Goal: Task Accomplishment & Management: Use online tool/utility

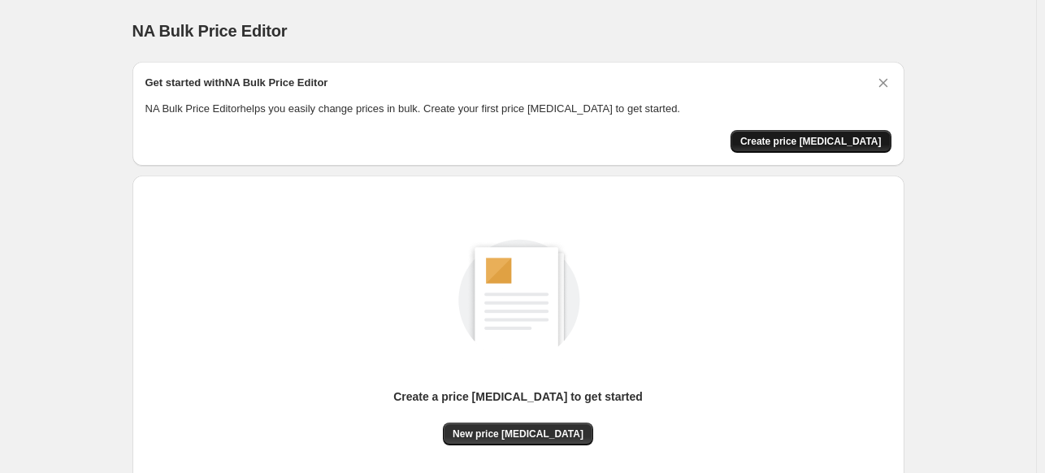
click at [804, 145] on span "Create price change job" at bounding box center [810, 141] width 141 height 13
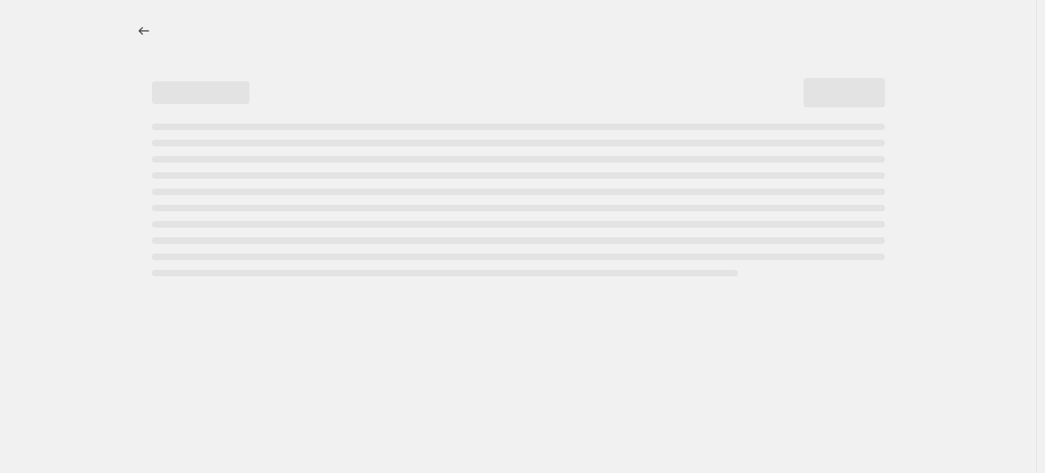
select select "percentage"
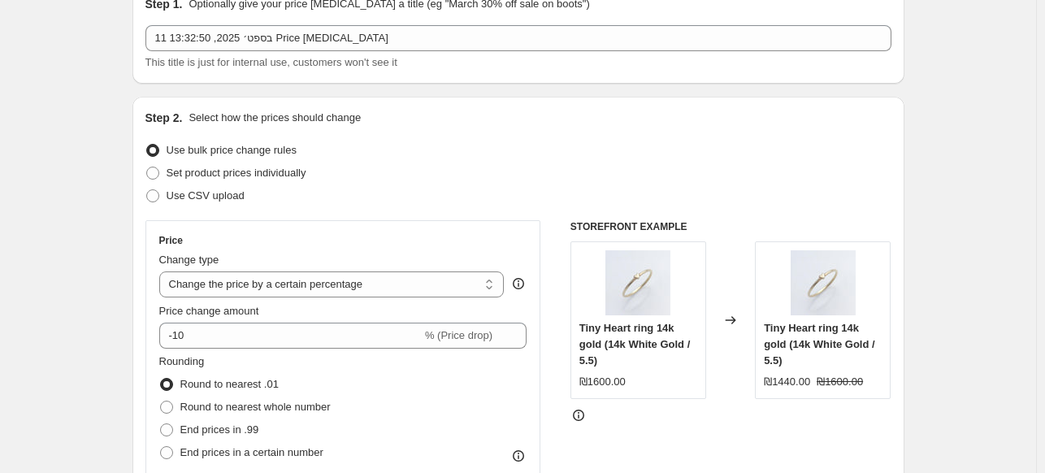
scroll to position [81, 0]
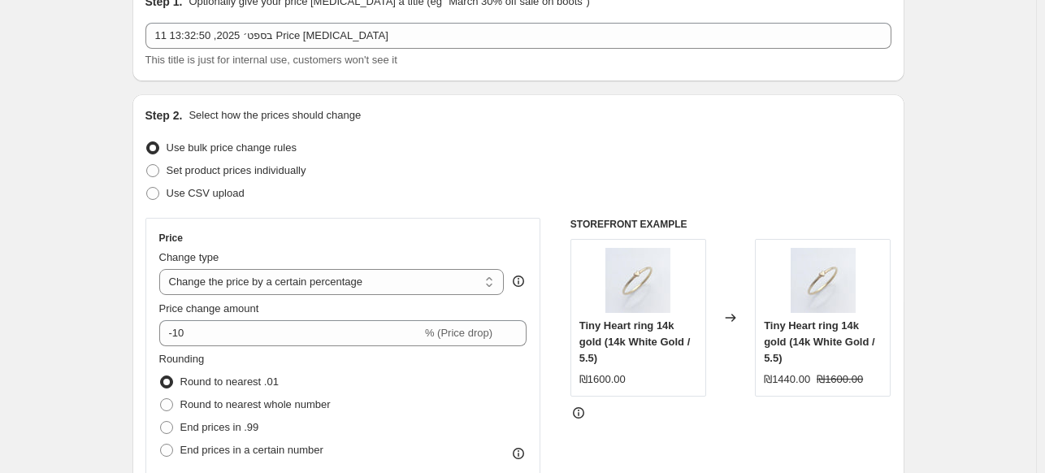
scroll to position [41, 0]
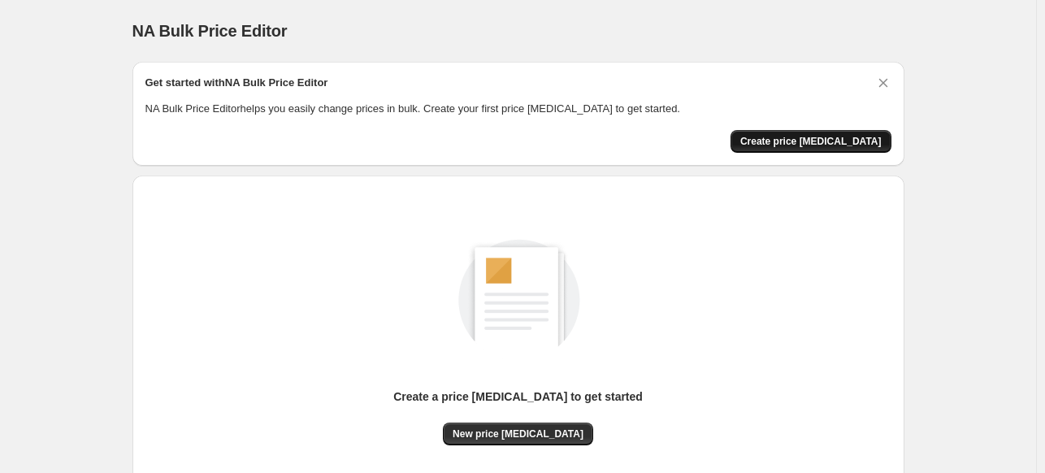
click at [834, 132] on button "Create price [MEDICAL_DATA]" at bounding box center [810, 141] width 161 height 23
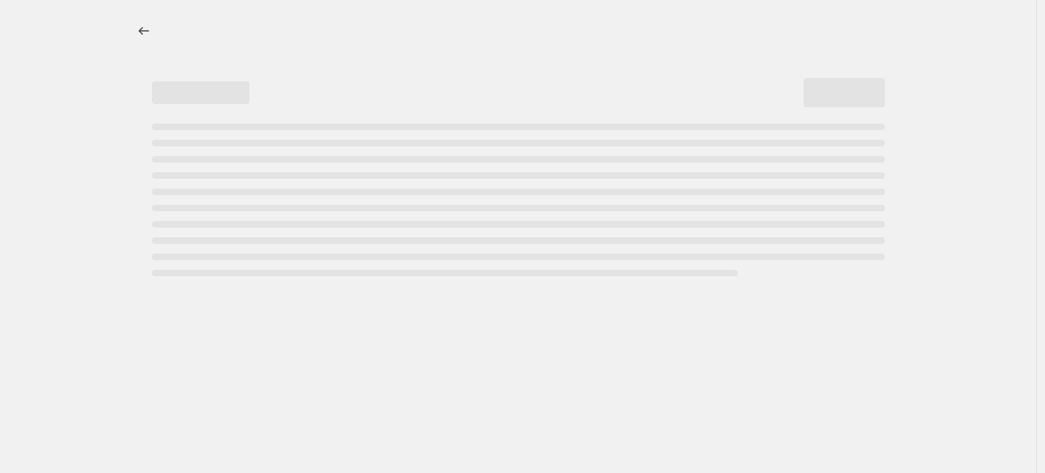
select select "percentage"
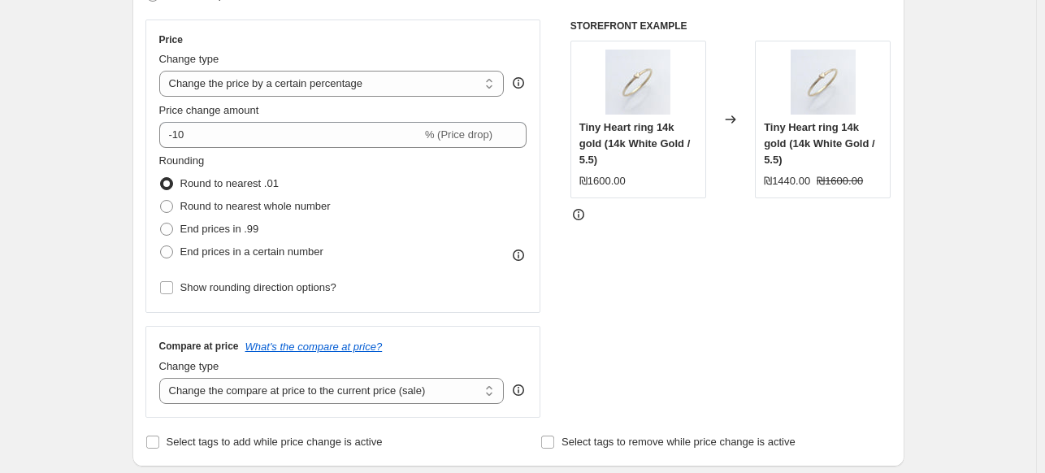
scroll to position [325, 0]
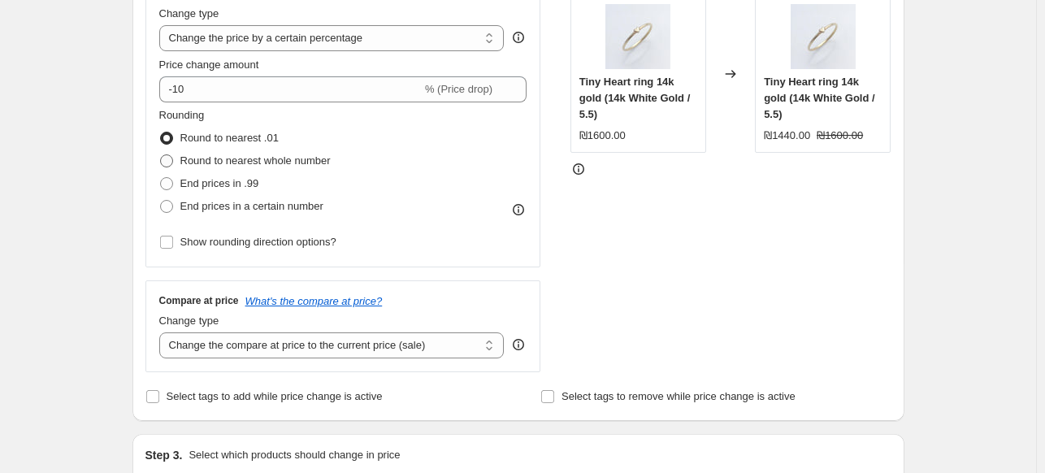
click at [287, 164] on span "Round to nearest whole number" at bounding box center [255, 160] width 150 height 12
click at [161, 155] on input "Round to nearest whole number" at bounding box center [160, 154] width 1 height 1
radio input "true"
click at [244, 132] on span "Round to nearest .01" at bounding box center [229, 138] width 98 height 12
click at [161, 132] on input "Round to nearest .01" at bounding box center [160, 132] width 1 height 1
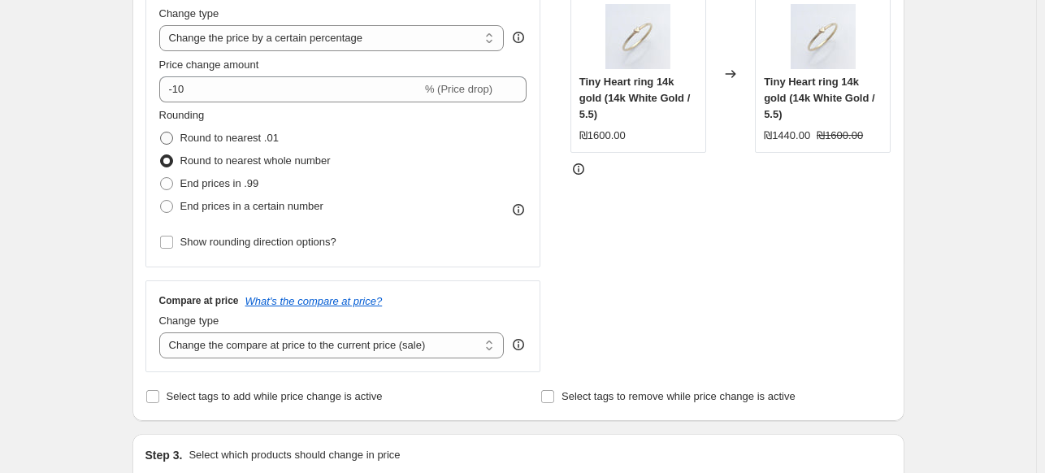
radio input "true"
click at [240, 164] on span "Round to nearest whole number" at bounding box center [255, 160] width 150 height 12
click at [161, 155] on input "Round to nearest whole number" at bounding box center [160, 154] width 1 height 1
radio input "true"
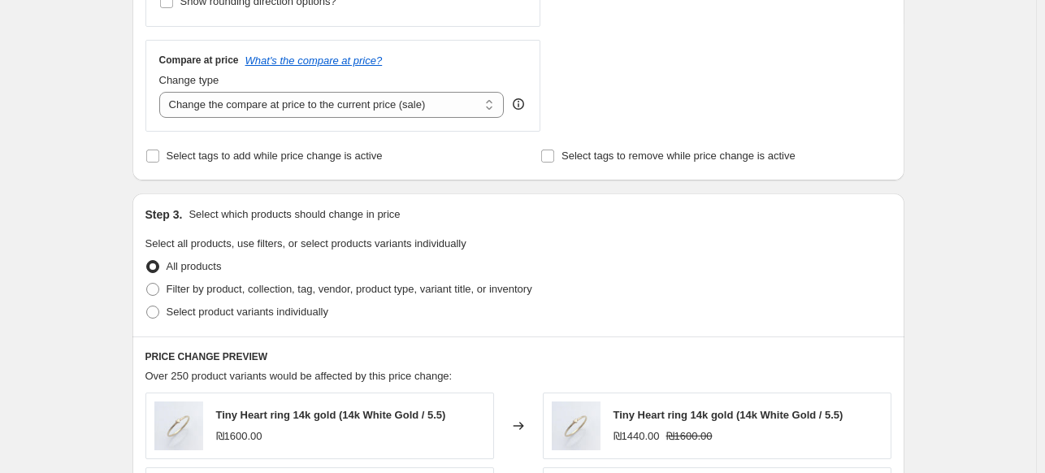
scroll to position [569, 0]
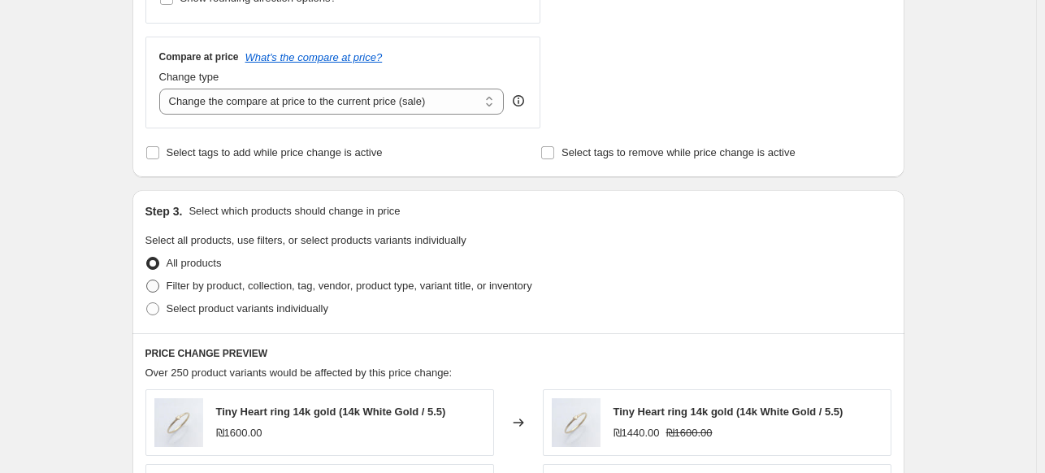
click at [202, 294] on span "Filter by product, collection, tag, vendor, product type, variant title, or inv…" at bounding box center [350, 286] width 366 height 16
click at [147, 280] on input "Filter by product, collection, tag, vendor, product type, variant title, or inv…" at bounding box center [146, 279] width 1 height 1
radio input "true"
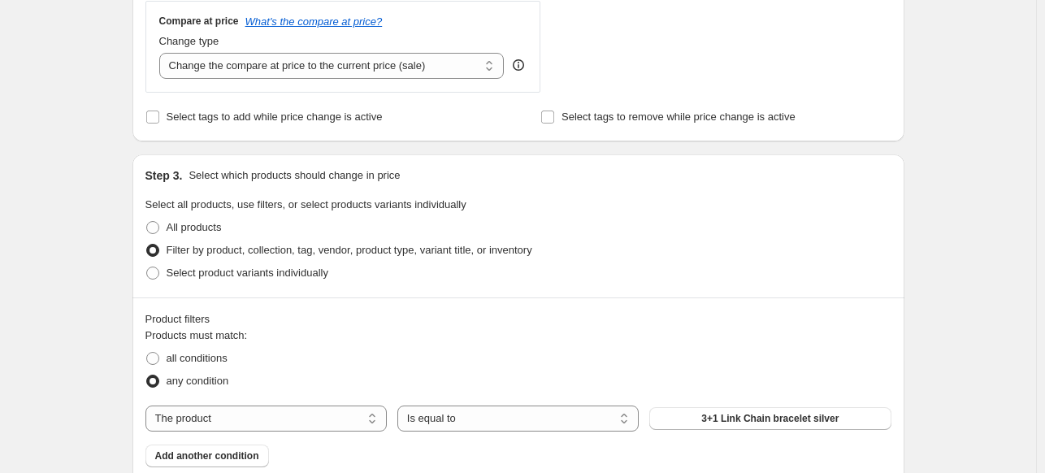
scroll to position [650, 0]
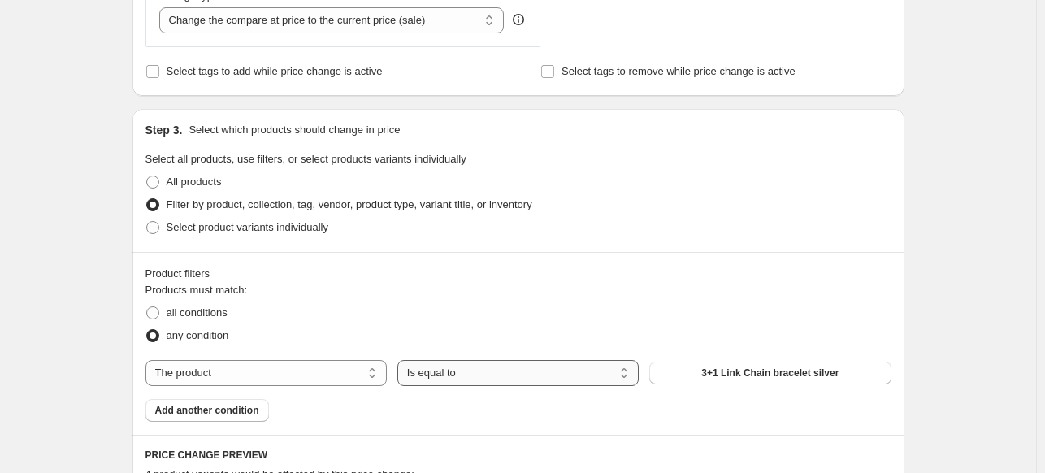
click at [458, 379] on select "Is equal to Is not equal to" at bounding box center [517, 373] width 241 height 26
select select "not_equal"
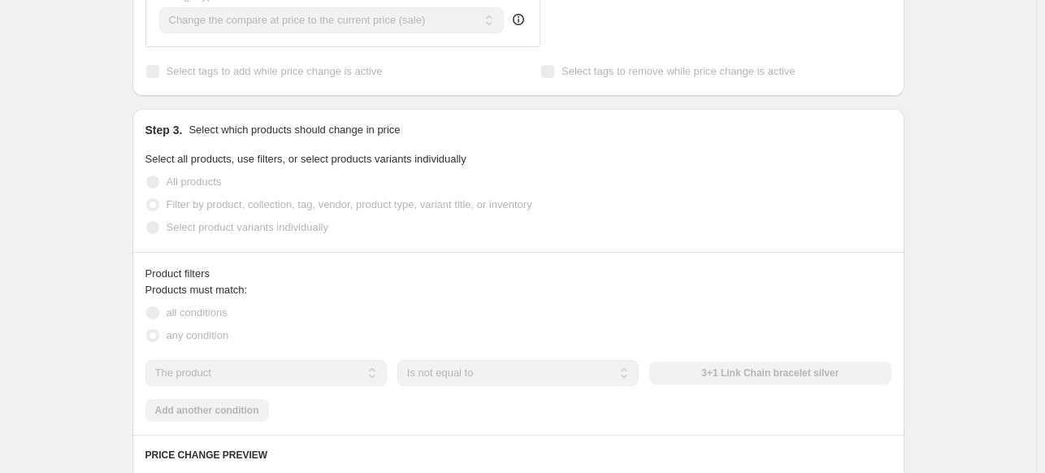
click at [315, 368] on select "The product The product's collection The product's tag The product's vendor The…" at bounding box center [265, 373] width 241 height 26
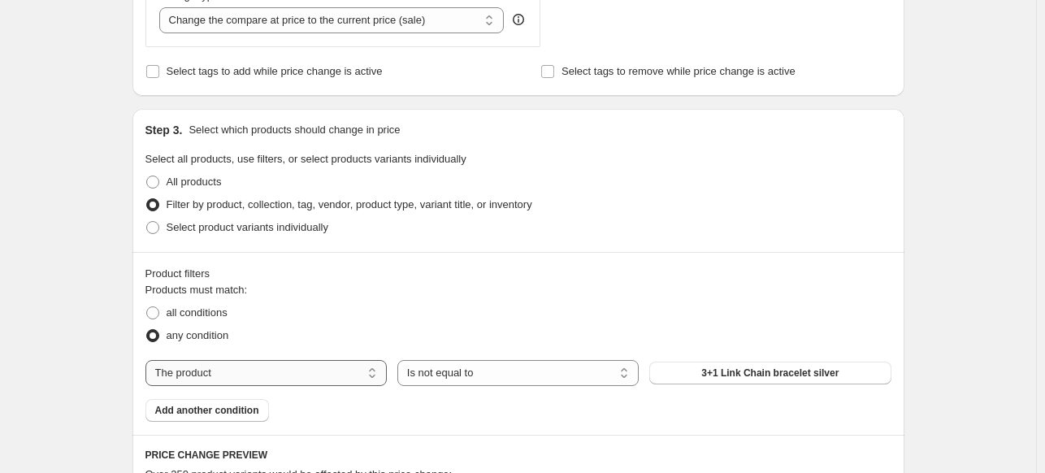
click at [315, 368] on select "The product The product's collection The product's tag The product's vendor The…" at bounding box center [265, 373] width 241 height 26
select select "tag"
click at [427, 370] on select "Is equal to Is not equal to" at bounding box center [517, 373] width 241 height 26
click at [401, 360] on select "Is equal to Is not equal to" at bounding box center [517, 373] width 241 height 26
click at [782, 379] on button "14k gold" at bounding box center [769, 373] width 241 height 23
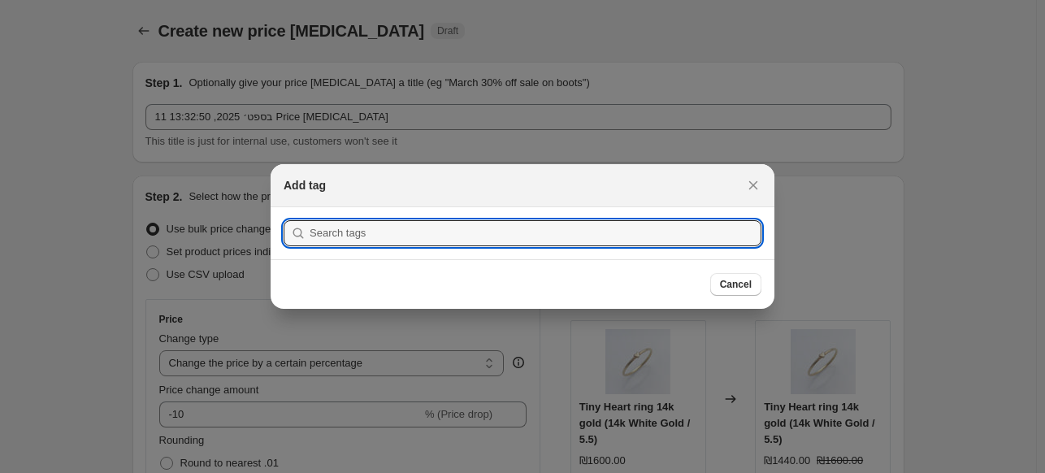
scroll to position [0, 0]
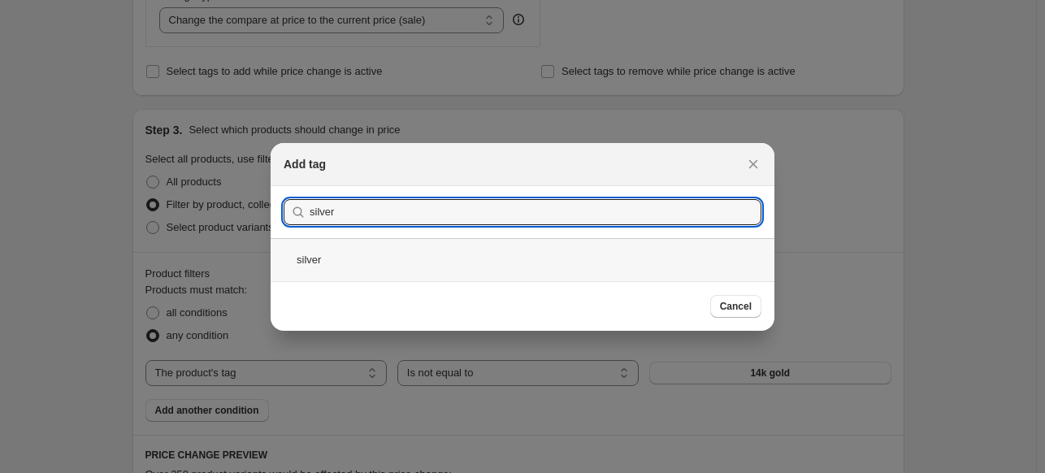
type input "silver"
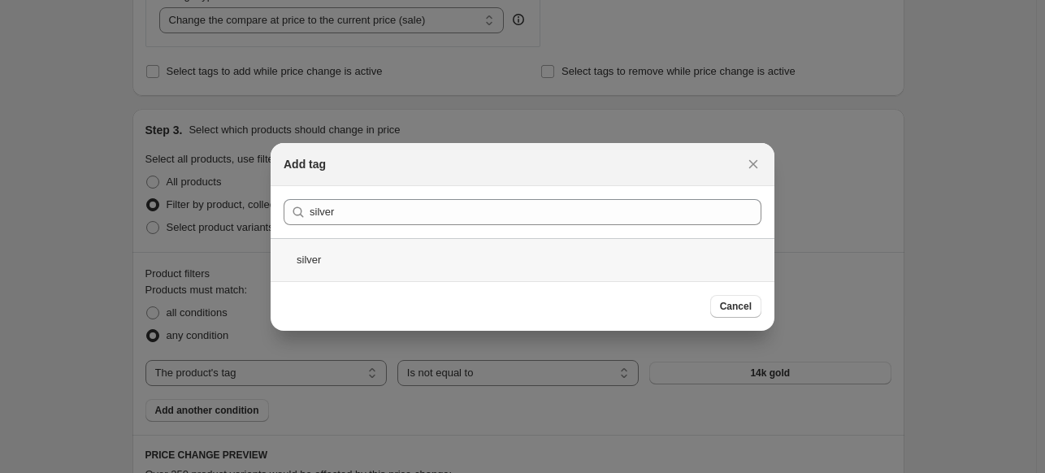
click at [479, 249] on div "silver" at bounding box center [523, 259] width 504 height 43
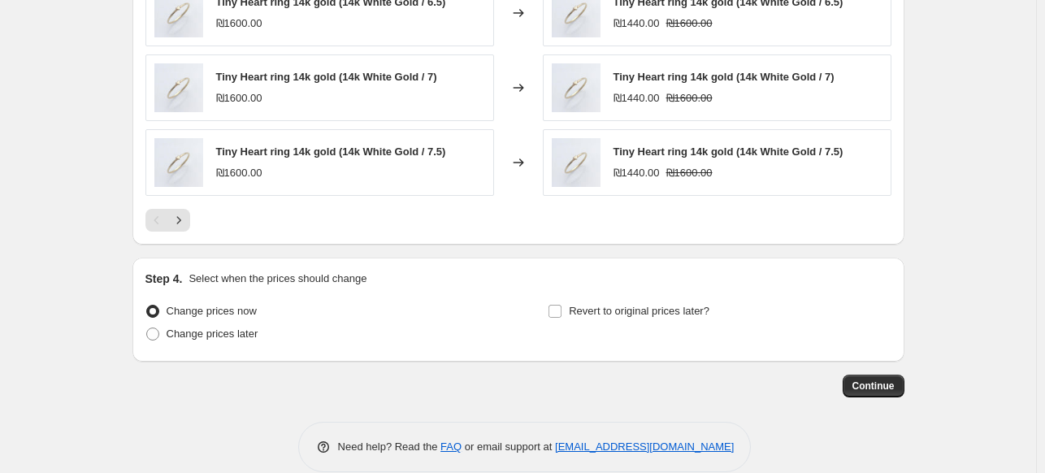
scroll to position [1332, 0]
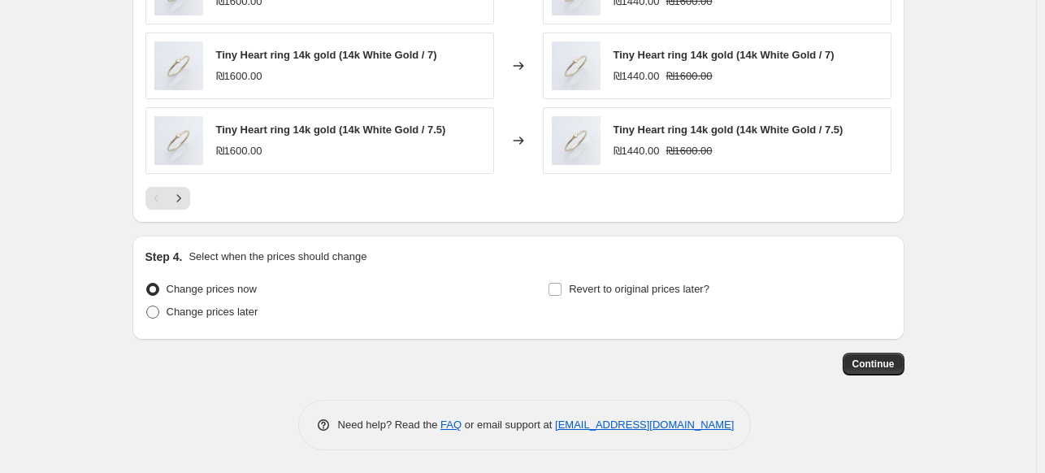
click at [237, 308] on span "Change prices later" at bounding box center [213, 311] width 92 height 12
click at [147, 306] on input "Change prices later" at bounding box center [146, 305] width 1 height 1
radio input "true"
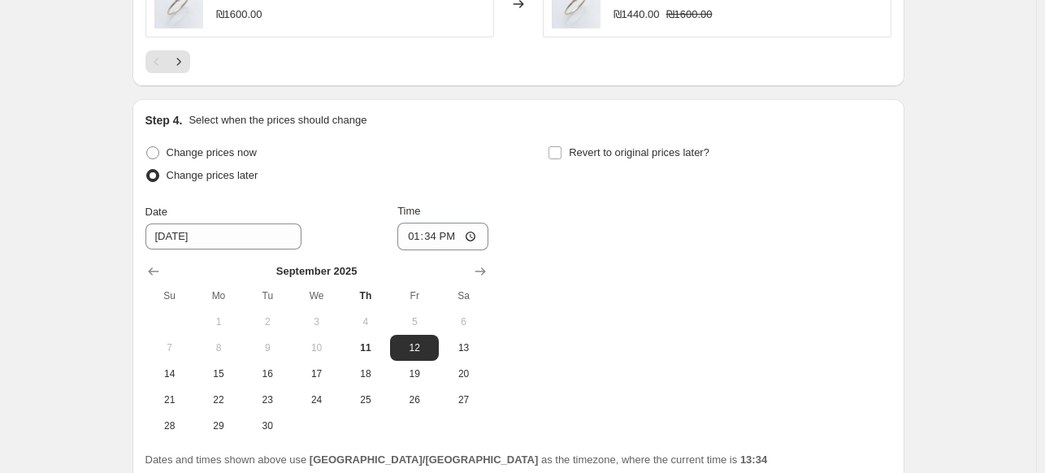
scroll to position [1495, 0]
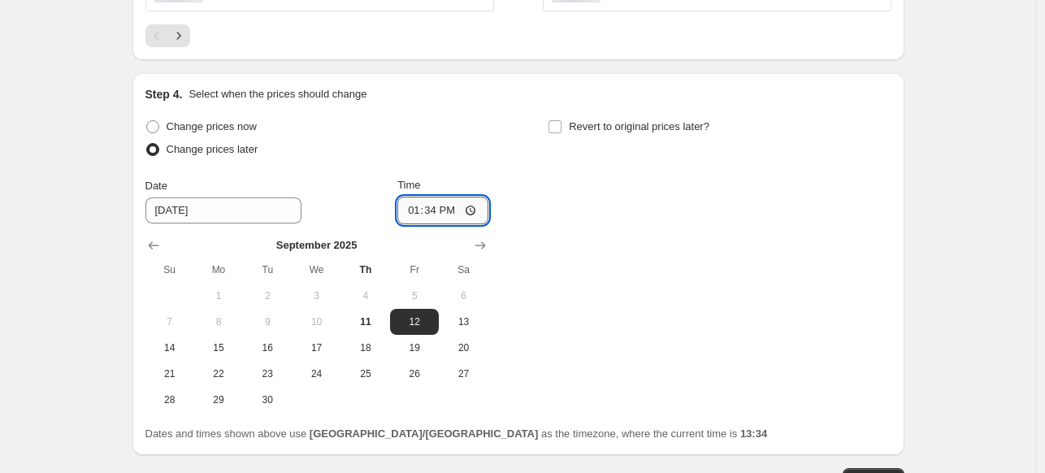
click at [435, 217] on input "13:34" at bounding box center [442, 211] width 91 height 28
click at [442, 211] on input "13:34" at bounding box center [442, 211] width 91 height 28
type input "08:00"
click at [540, 311] on div "Change prices now Change prices later Date [DATE] Time 08:00 [DATE] Su Mo Tu We…" at bounding box center [518, 263] width 746 height 297
click at [561, 130] on input "Revert to original prices later?" at bounding box center [554, 126] width 13 height 13
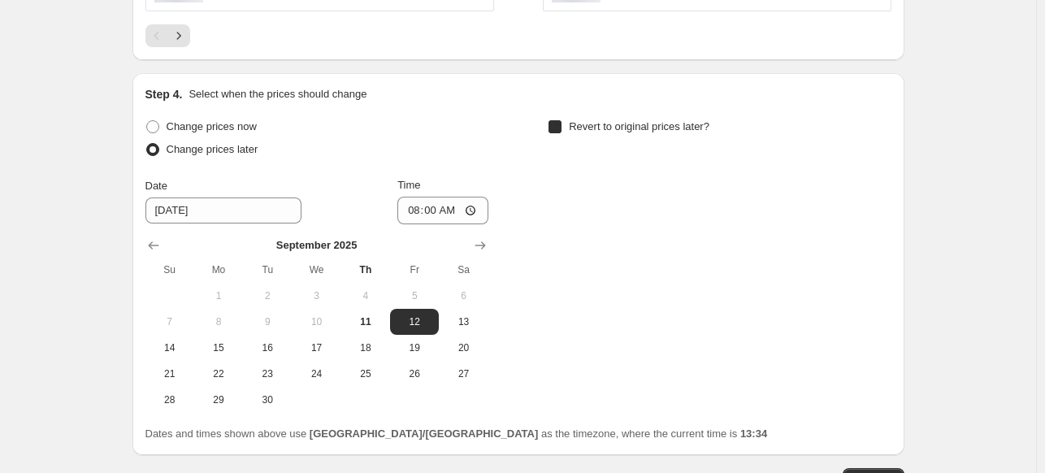
checkbox input "true"
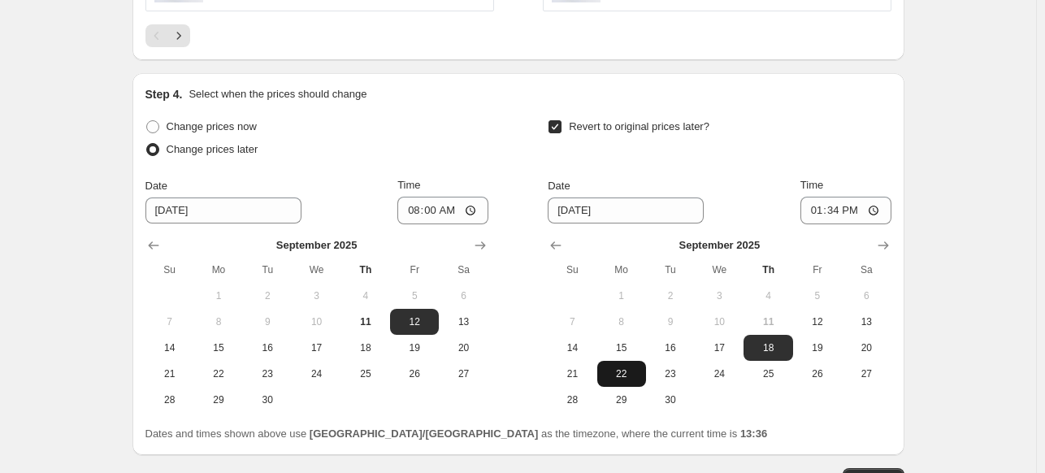
click at [614, 363] on button "22" at bounding box center [621, 374] width 49 height 26
type input "[DATE]"
click at [867, 201] on input "13:34" at bounding box center [845, 211] width 91 height 28
click at [840, 219] on input "13:34" at bounding box center [845, 211] width 91 height 28
click at [878, 202] on input "13:34" at bounding box center [845, 211] width 91 height 28
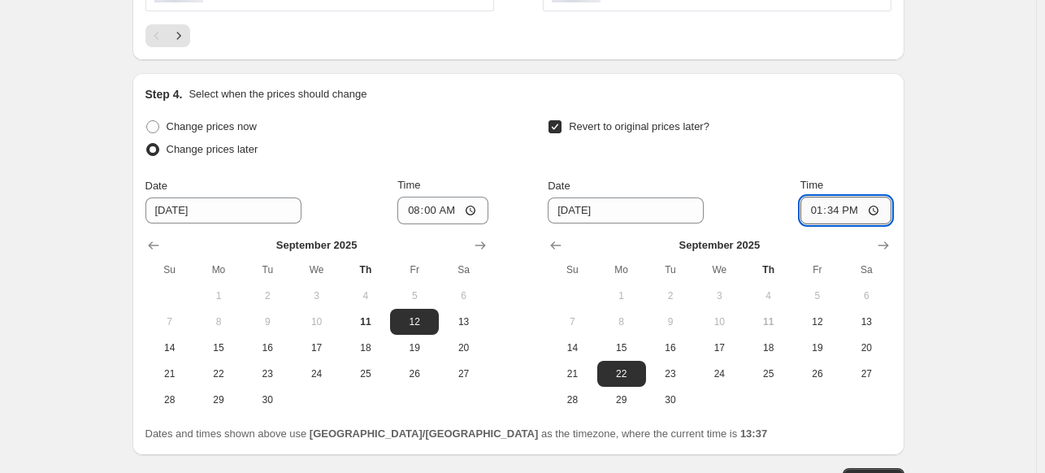
click at [837, 207] on input "13:34" at bounding box center [845, 211] width 91 height 28
type input "18:00"
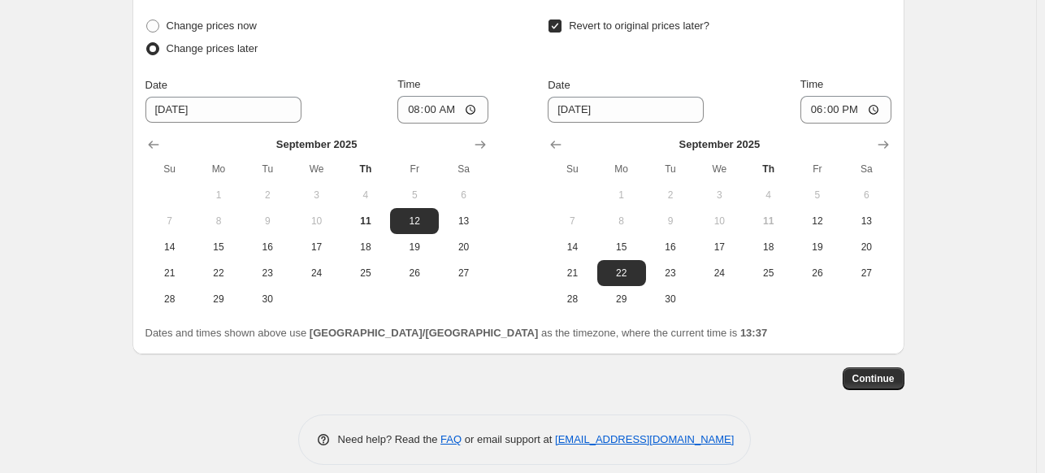
scroll to position [1610, 0]
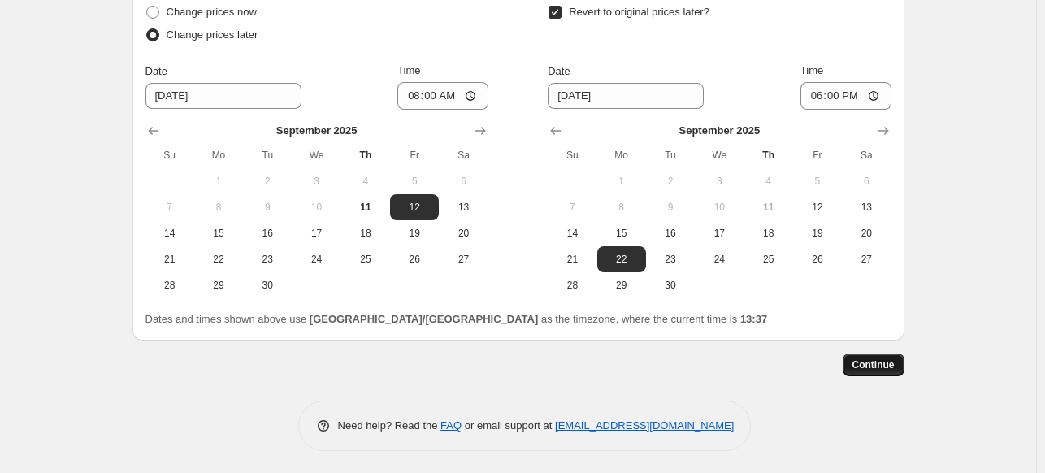
click at [874, 368] on span "Continue" at bounding box center [873, 364] width 42 height 13
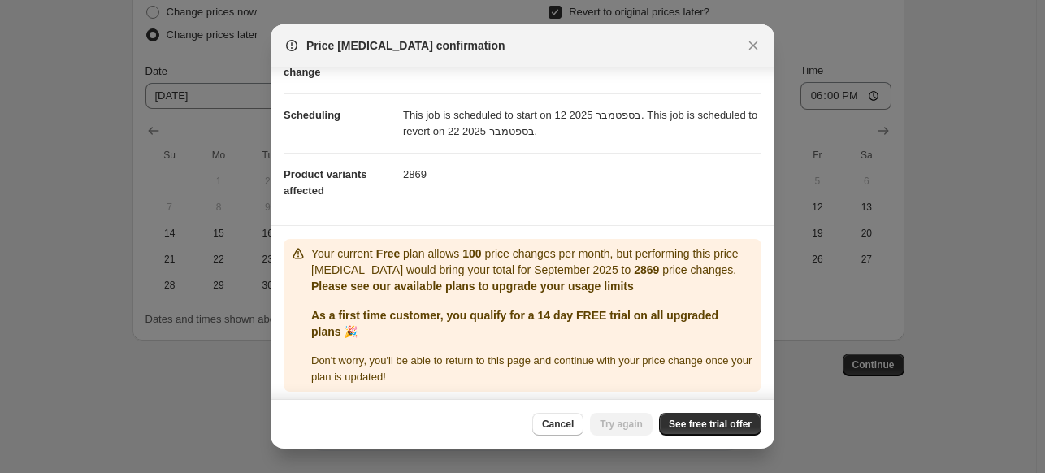
scroll to position [109, 0]
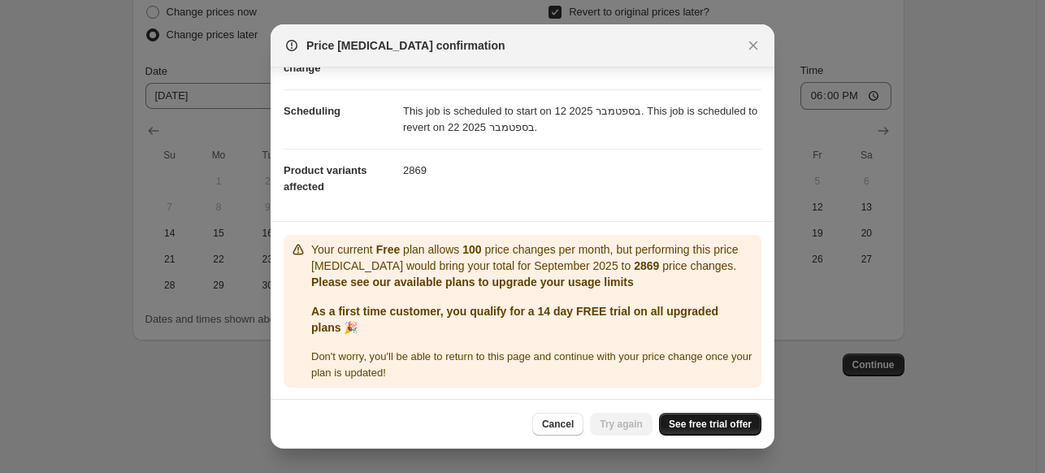
click at [708, 425] on span "See free trial offer" at bounding box center [710, 424] width 83 height 13
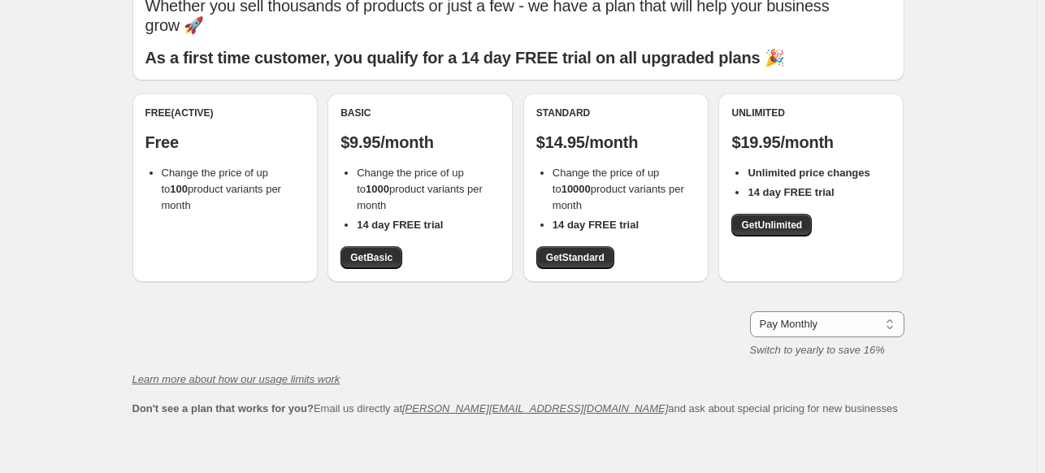
scroll to position [81, 0]
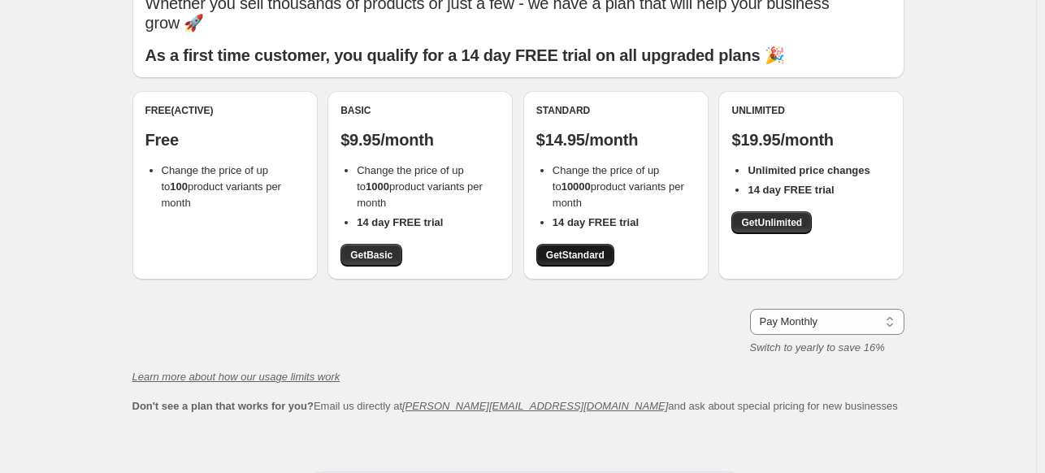
click at [570, 249] on span "Get Standard" at bounding box center [575, 255] width 58 height 13
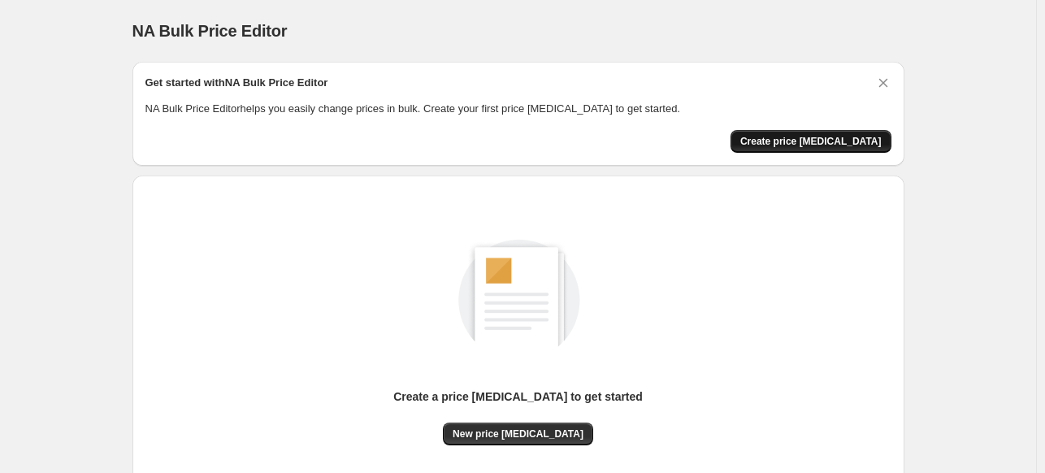
click at [833, 138] on span "Create price [MEDICAL_DATA]" at bounding box center [810, 141] width 141 height 13
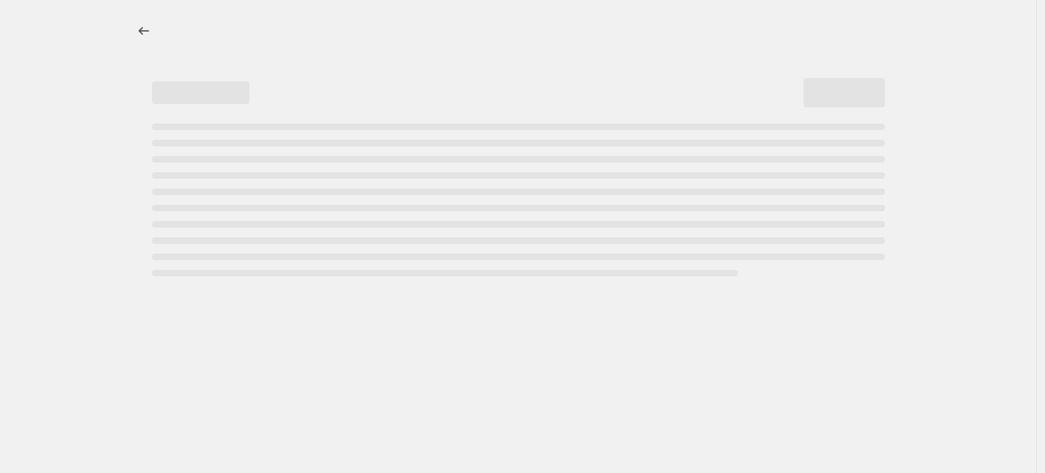
select select "percentage"
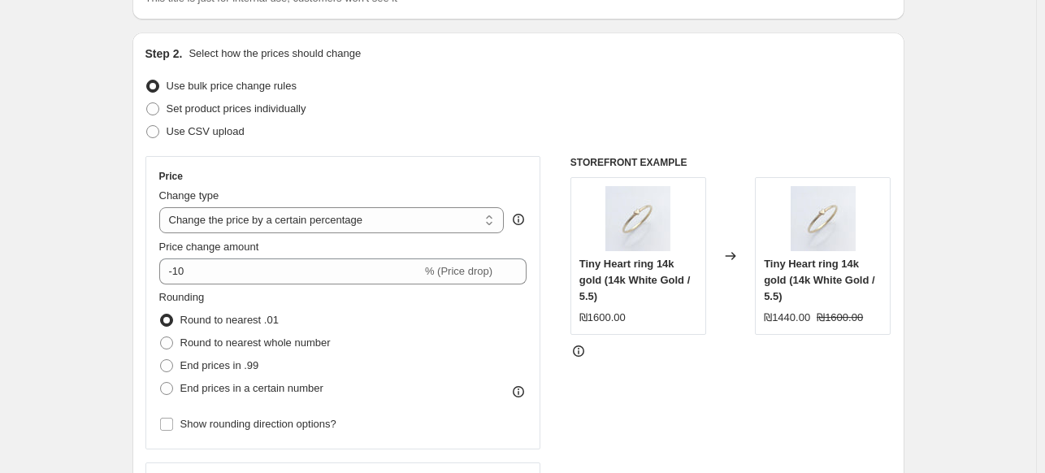
scroll to position [162, 0]
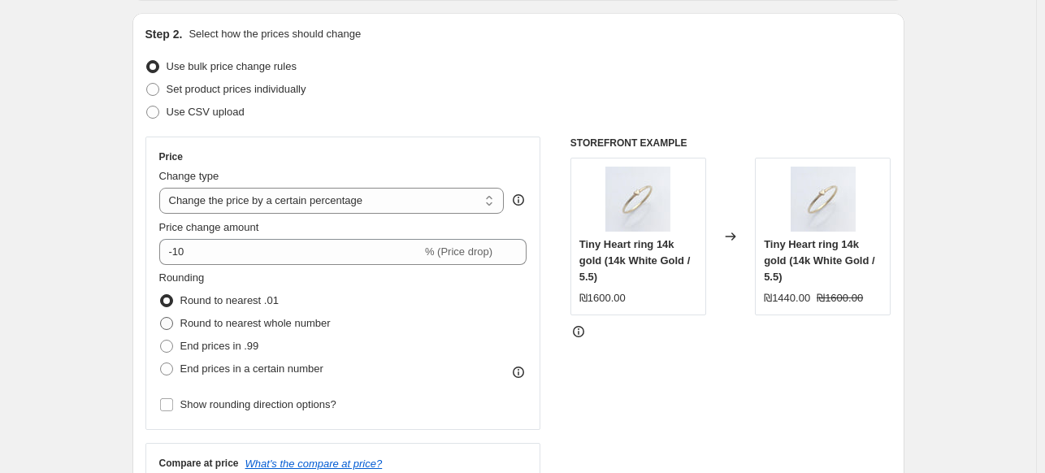
click at [319, 323] on span "Round to nearest whole number" at bounding box center [255, 323] width 150 height 12
click at [161, 318] on input "Round to nearest whole number" at bounding box center [160, 317] width 1 height 1
radio input "true"
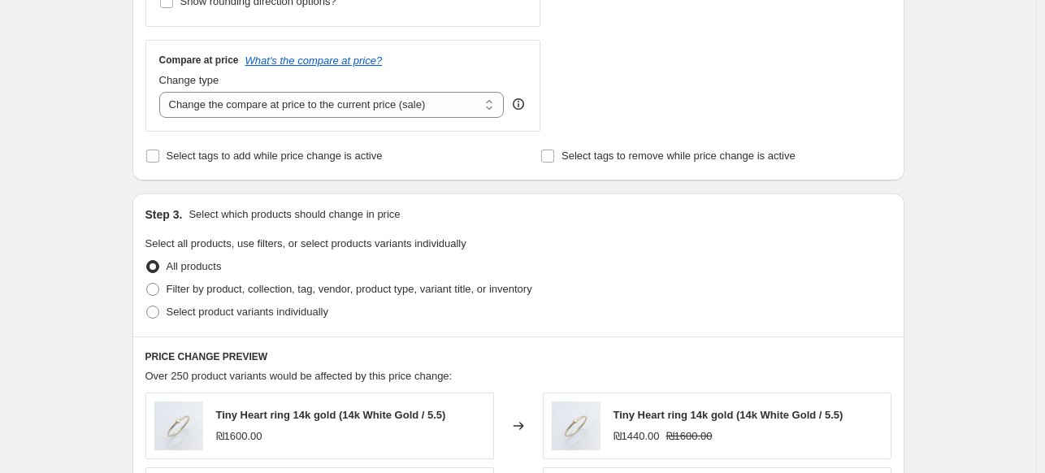
scroll to position [569, 0]
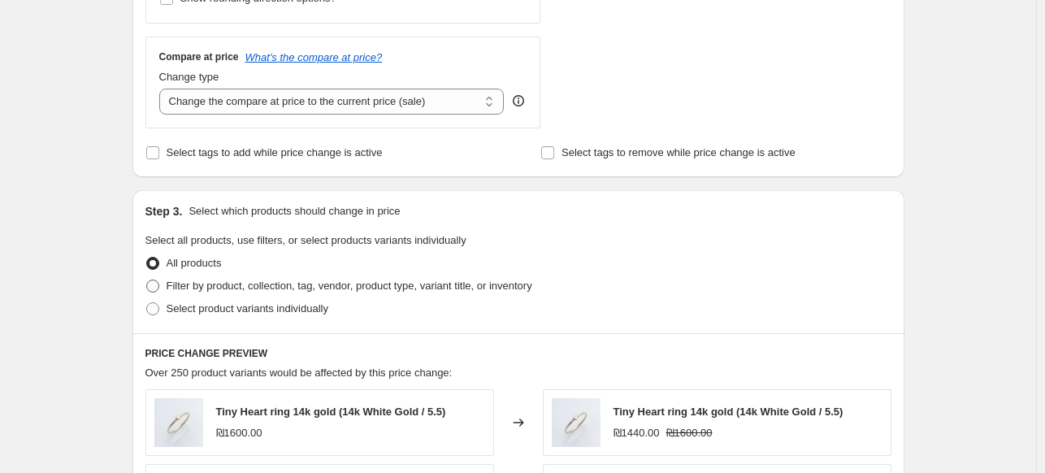
click at [306, 292] on span "Filter by product, collection, tag, vendor, product type, variant title, or inv…" at bounding box center [350, 285] width 366 height 12
click at [147, 280] on input "Filter by product, collection, tag, vendor, product type, variant title, or inv…" at bounding box center [146, 279] width 1 height 1
radio input "true"
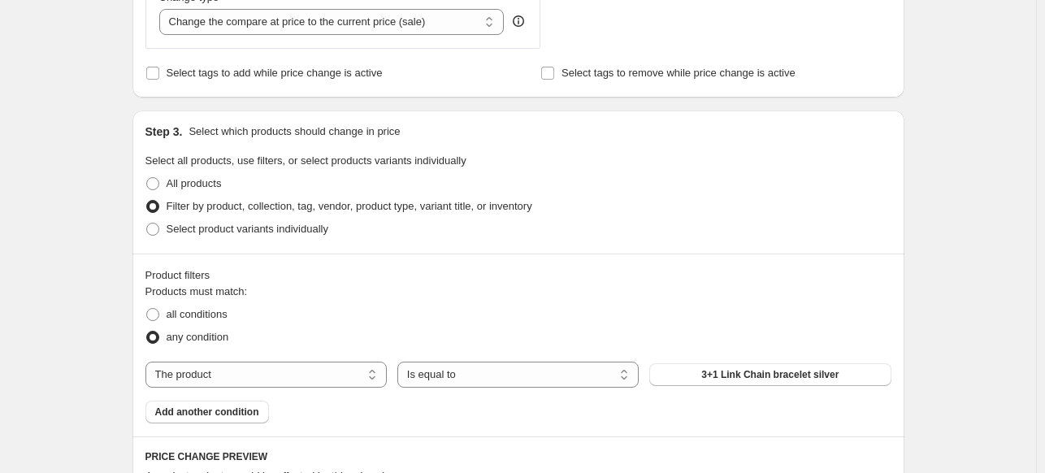
scroll to position [650, 0]
click at [357, 396] on div "Products must match: all conditions any condition The product The product's col…" at bounding box center [518, 352] width 746 height 140
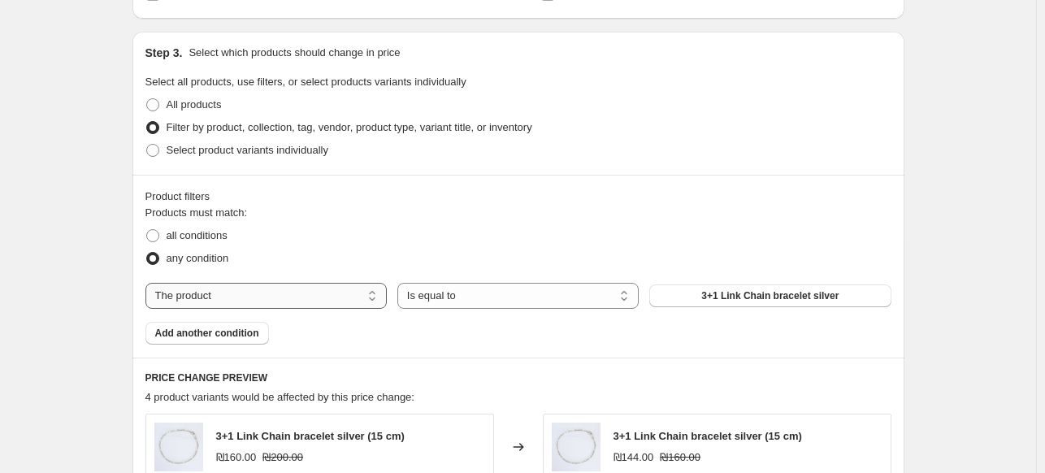
scroll to position [731, 0]
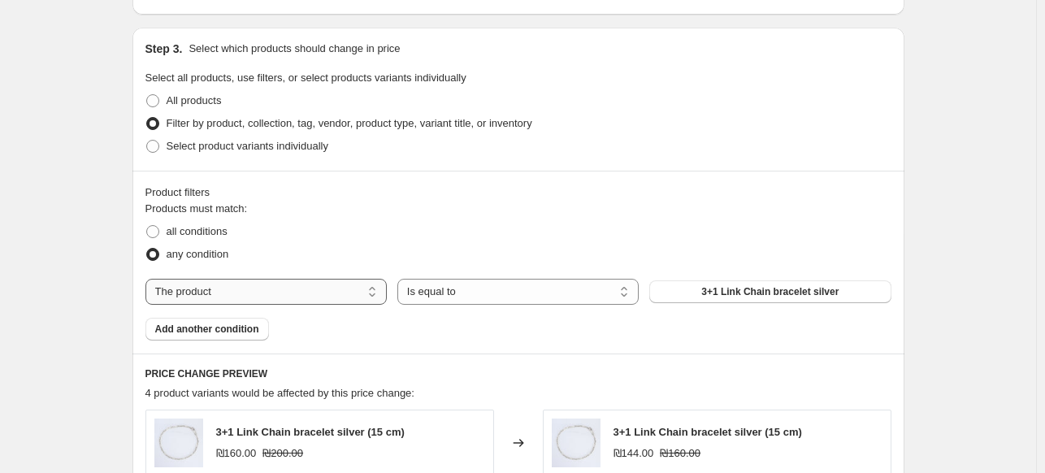
click at [265, 292] on select "The product The product's collection The product's tag The product's vendor The…" at bounding box center [265, 292] width 241 height 26
select select "tag"
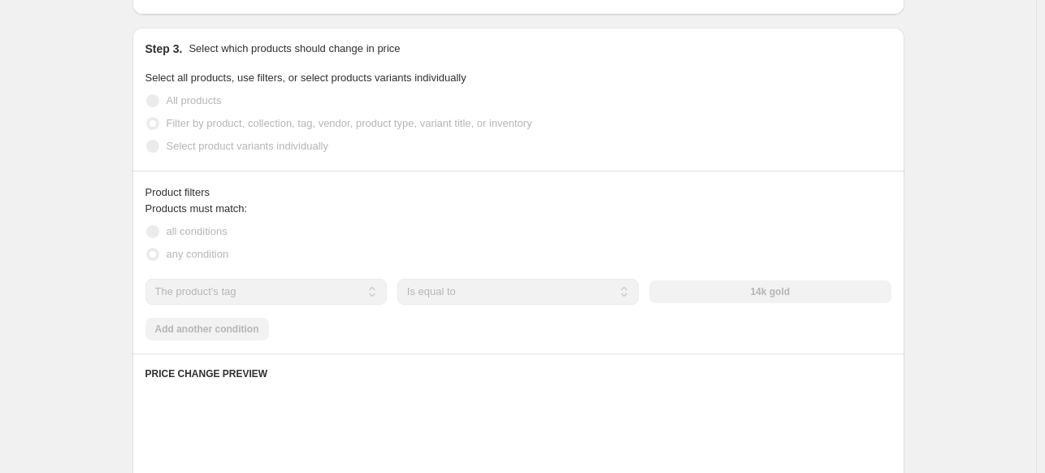
click at [482, 296] on select "Is equal to Is not equal to" at bounding box center [517, 292] width 241 height 26
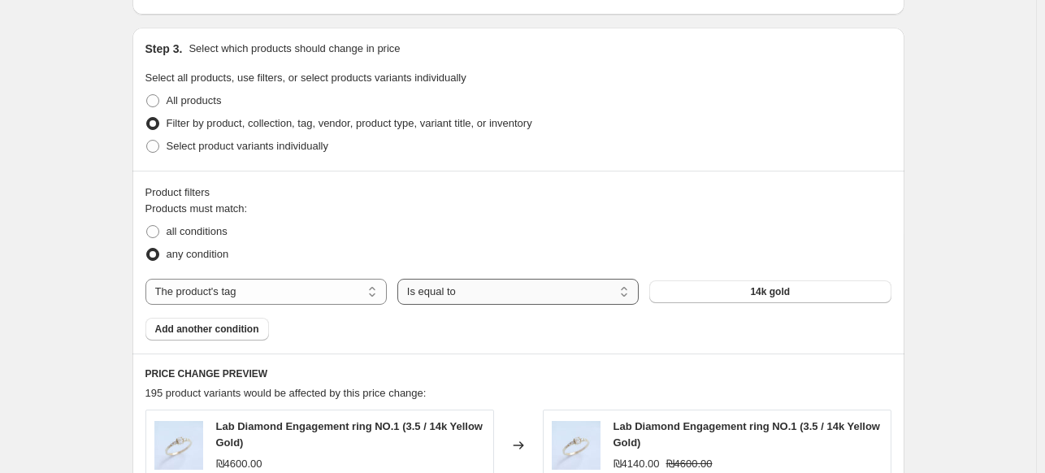
click at [482, 296] on select "Is equal to Is not equal to" at bounding box center [517, 292] width 241 height 26
select select "not_equal"
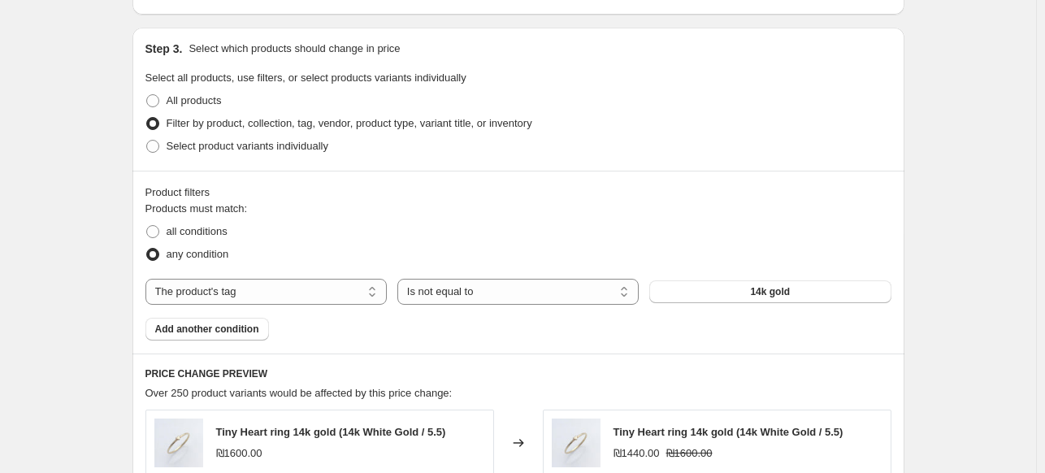
click at [698, 296] on button "14k gold" at bounding box center [769, 291] width 241 height 23
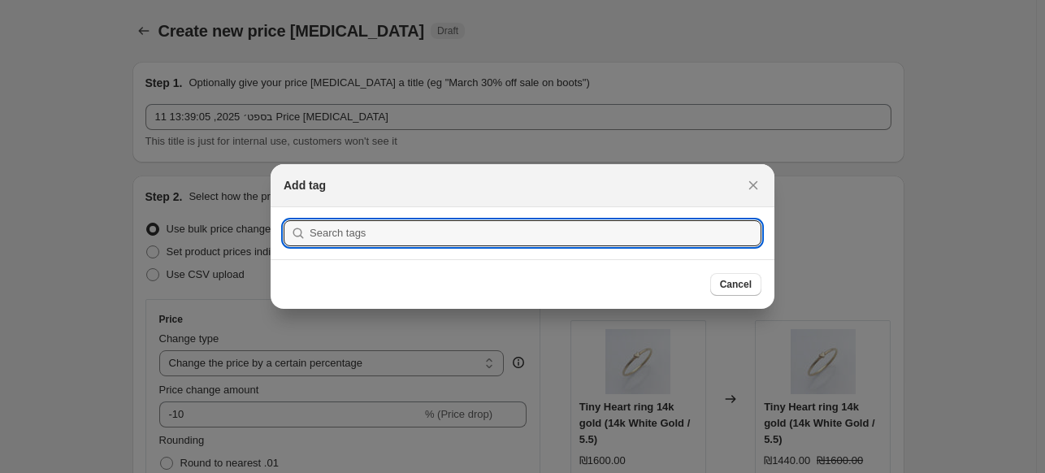
scroll to position [0, 0]
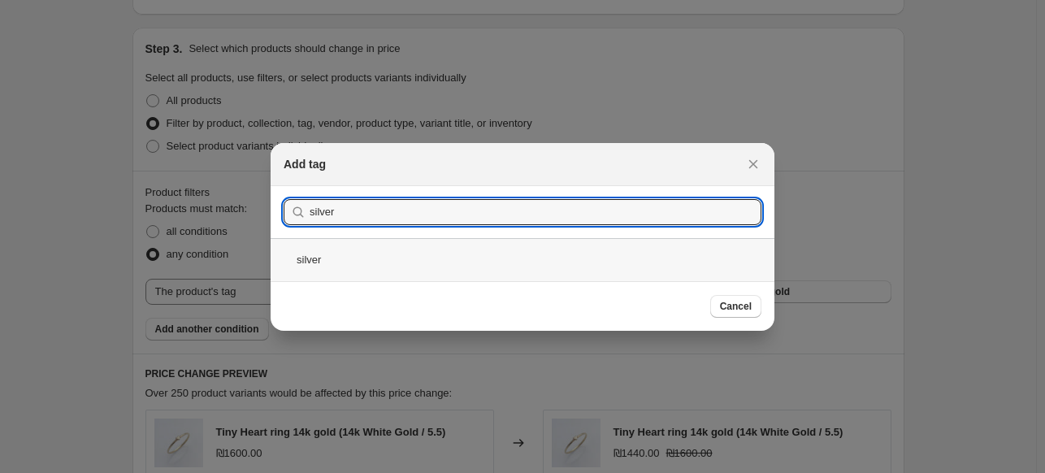
type input "silver"
click at [336, 260] on div "silver" at bounding box center [523, 259] width 504 height 43
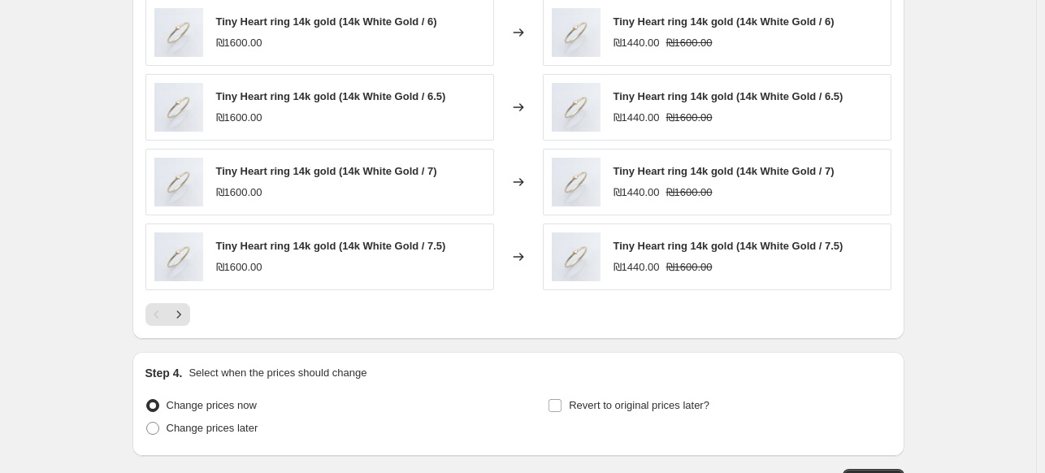
scroll to position [1332, 0]
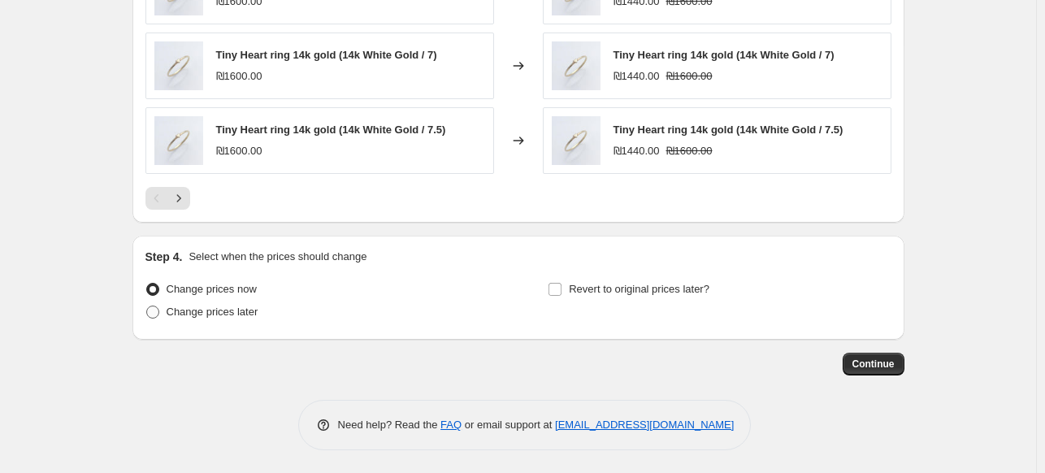
click at [230, 310] on span "Change prices later" at bounding box center [213, 311] width 92 height 12
click at [147, 306] on input "Change prices later" at bounding box center [146, 305] width 1 height 1
radio input "true"
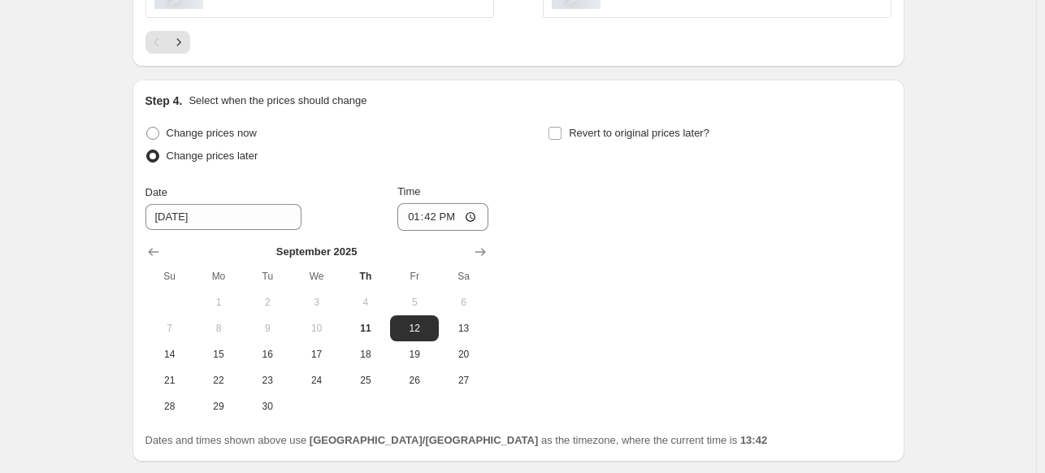
scroll to position [1495, 0]
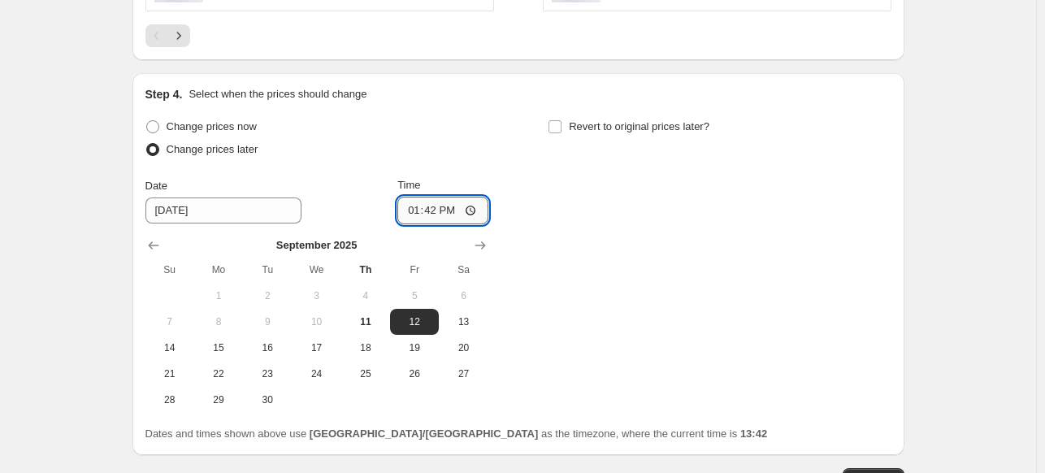
click at [439, 217] on input "13:42" at bounding box center [442, 211] width 91 height 28
type input "08:00"
click at [596, 305] on div "Change prices now Change prices later Date [DATE] Time 08:00 [DATE] Su Mo Tu We…" at bounding box center [518, 263] width 746 height 297
click at [604, 128] on span "Revert to original prices later?" at bounding box center [639, 126] width 141 height 12
click at [561, 128] on input "Revert to original prices later?" at bounding box center [554, 126] width 13 height 13
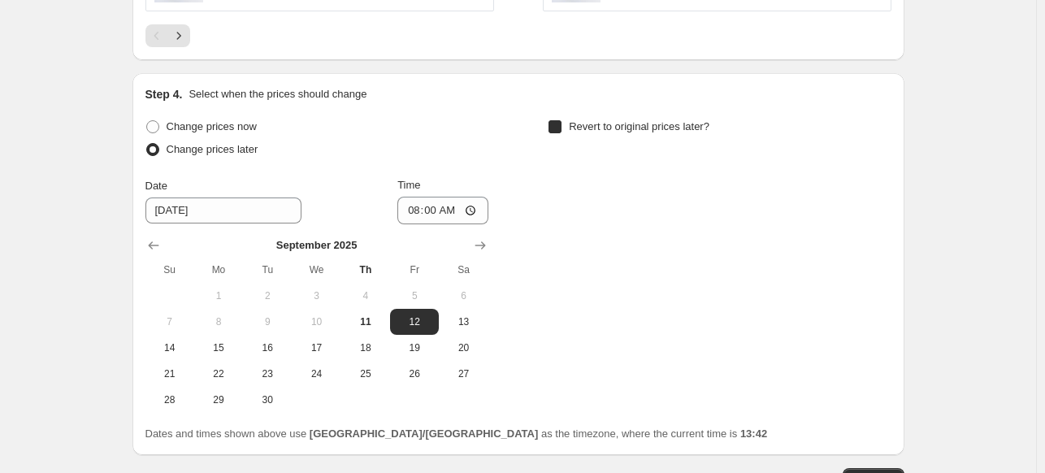
checkbox input "true"
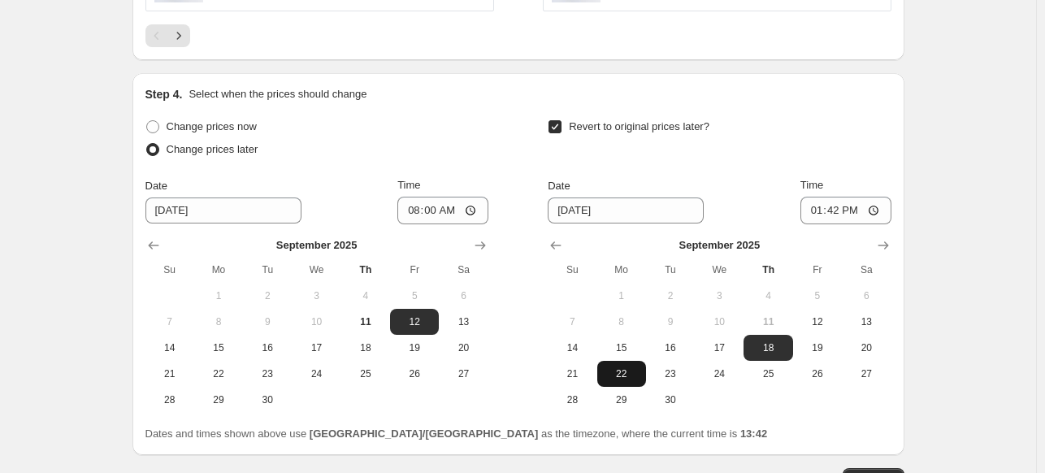
click at [612, 362] on button "22" at bounding box center [621, 374] width 49 height 26
type input "[DATE]"
click at [847, 201] on input "13:42" at bounding box center [845, 211] width 91 height 28
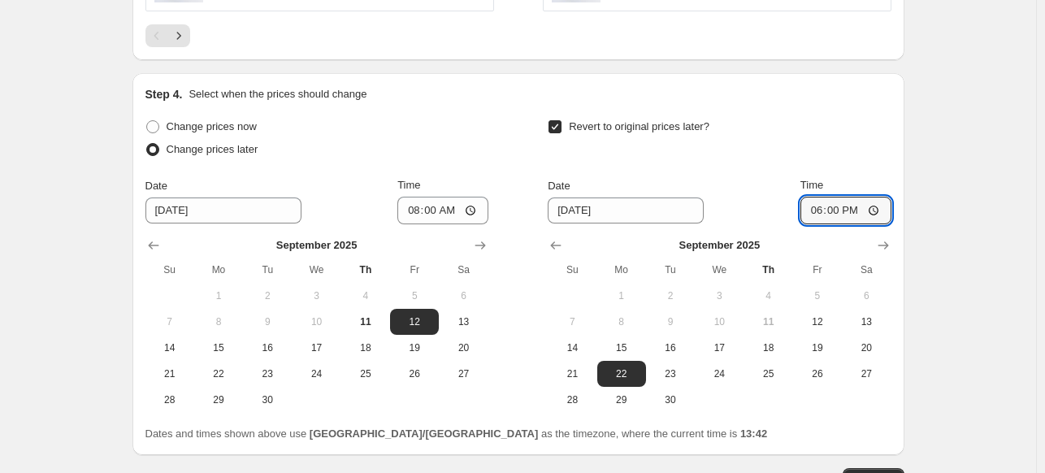
type input "18:00"
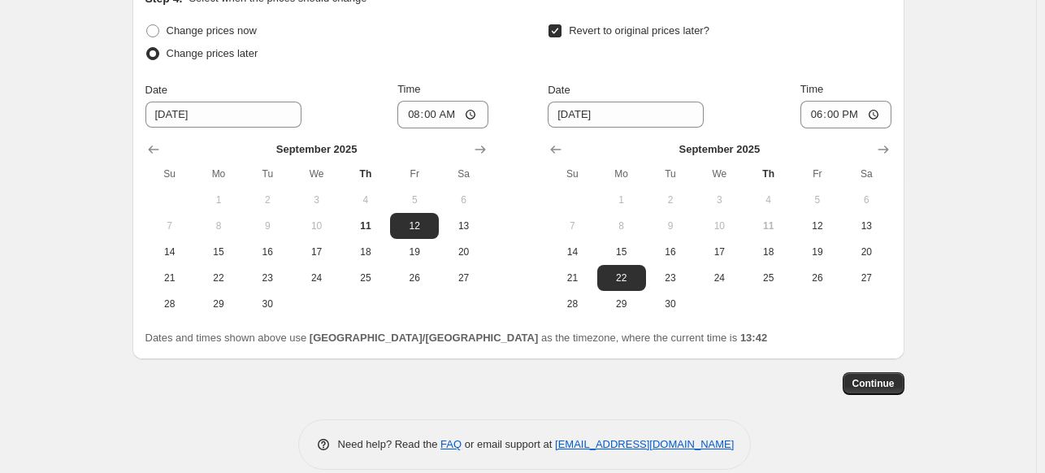
scroll to position [1610, 0]
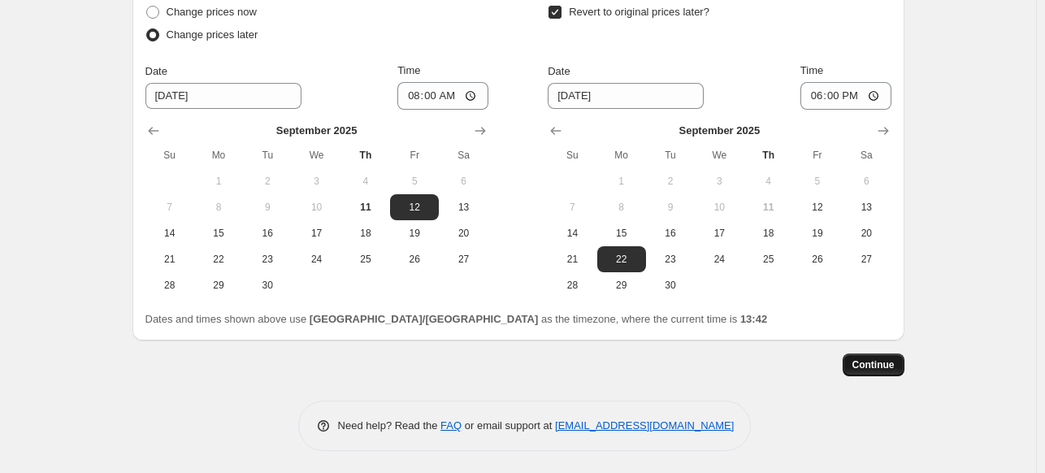
click at [860, 370] on button "Continue" at bounding box center [874, 364] width 62 height 23
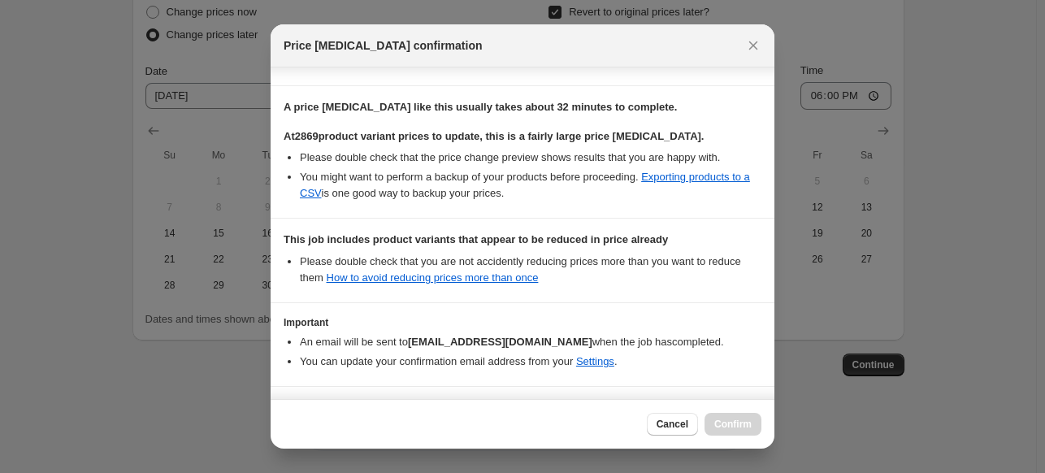
scroll to position [296, 0]
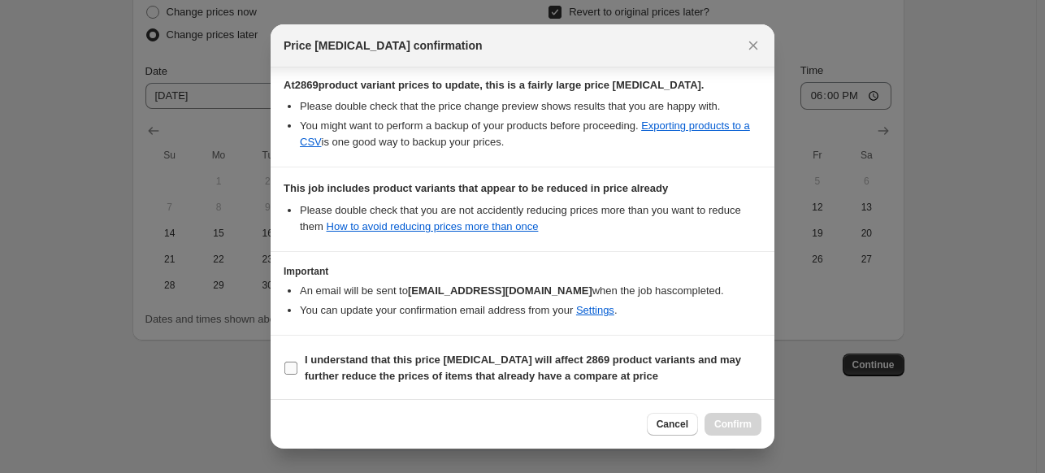
click at [412, 353] on b "I understand that this price [MEDICAL_DATA] will affect 2869 product variants a…" at bounding box center [523, 367] width 436 height 28
click at [297, 362] on input "I understand that this price [MEDICAL_DATA] will affect 2869 product variants a…" at bounding box center [290, 368] width 13 height 13
checkbox input "true"
click at [722, 429] on span "Confirm" at bounding box center [732, 424] width 37 height 13
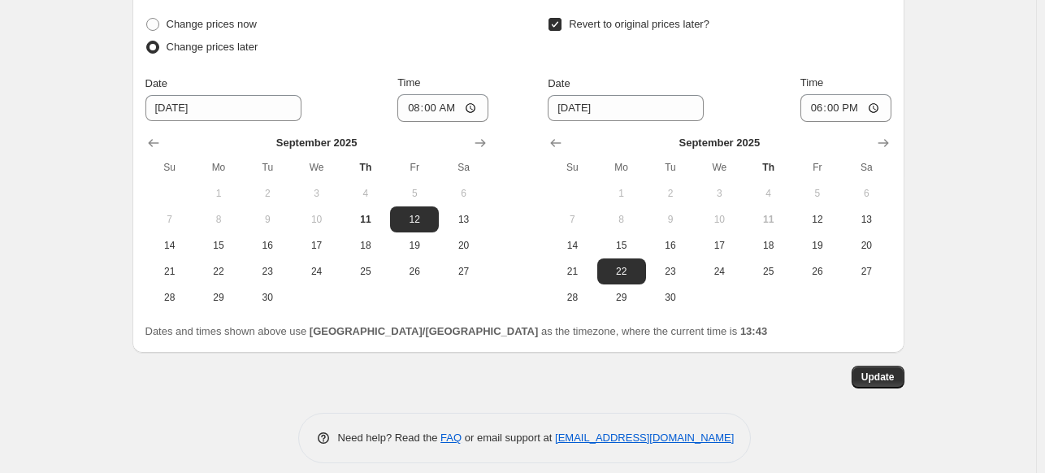
scroll to position [1709, 0]
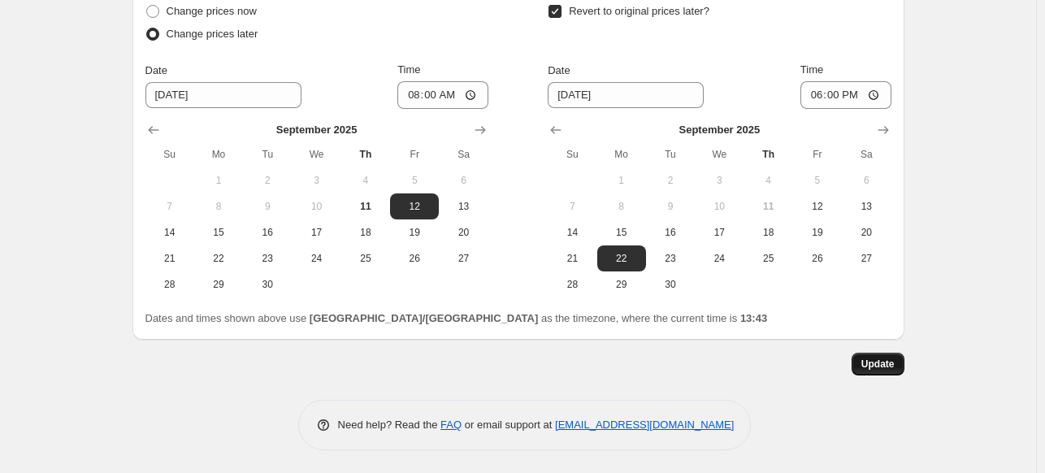
click at [903, 355] on button "Update" at bounding box center [877, 364] width 53 height 23
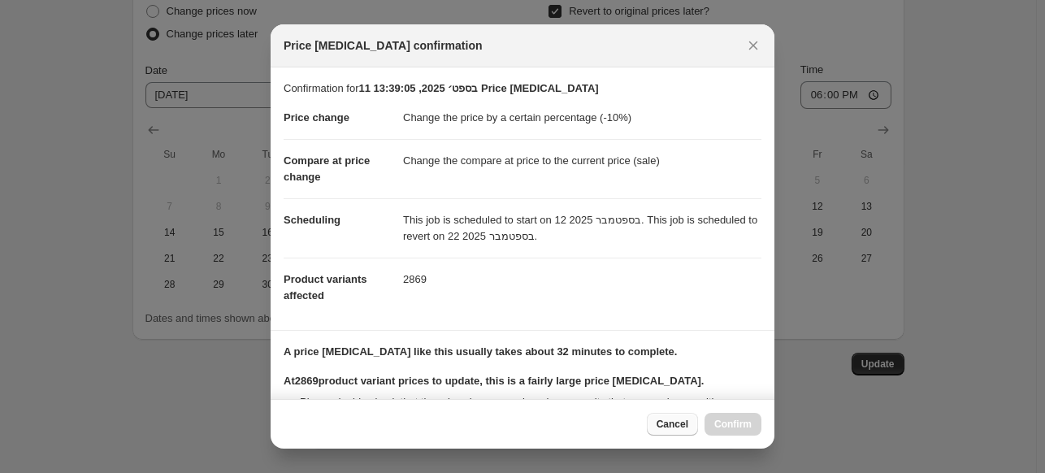
click at [656, 421] on button "Cancel" at bounding box center [672, 424] width 51 height 23
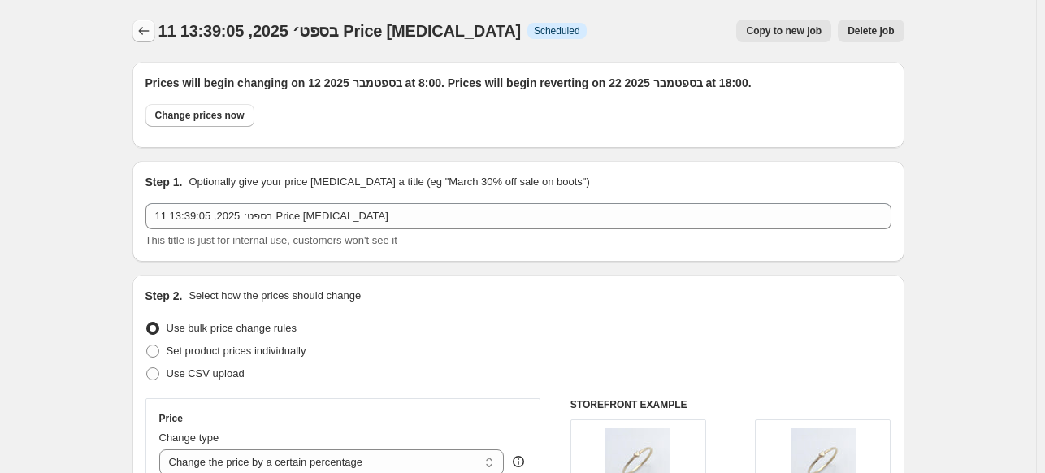
click at [144, 28] on icon "Price change jobs" at bounding box center [144, 31] width 16 height 16
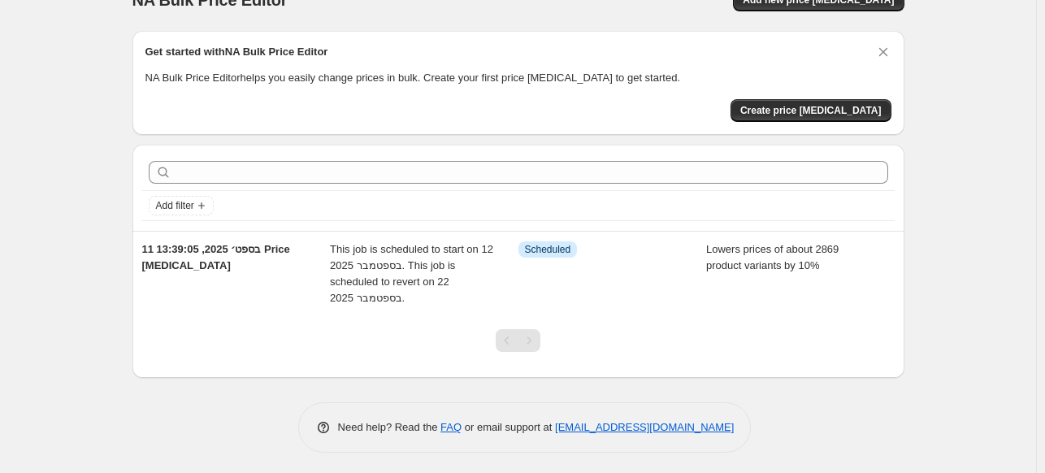
scroll to position [32, 0]
